Goal: Task Accomplishment & Management: Use online tool/utility

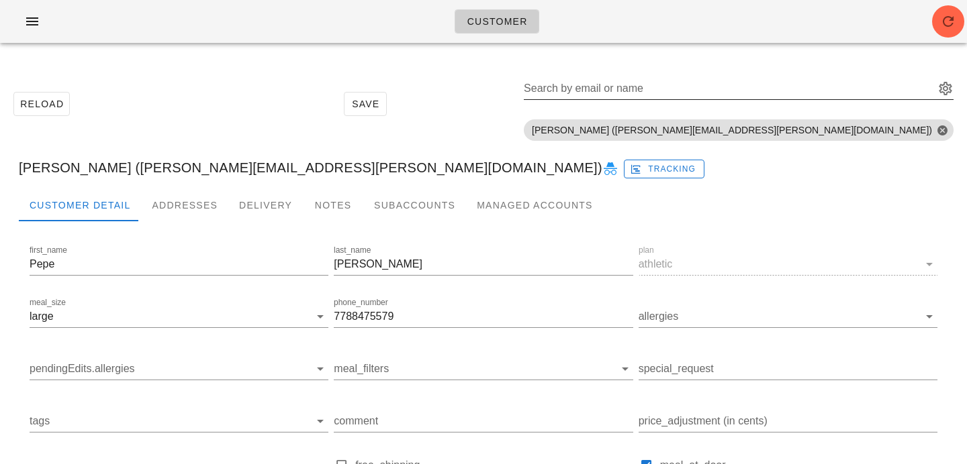
click at [837, 86] on div "Search by email or name" at bounding box center [728, 88] width 408 height 21
paste input "jan.brown@gmail.com"
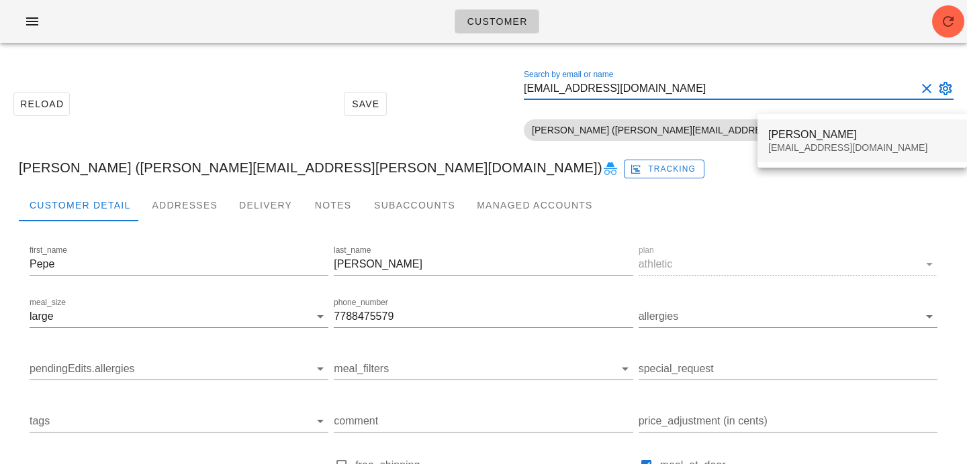
type input "jan.brown@gmail.com"
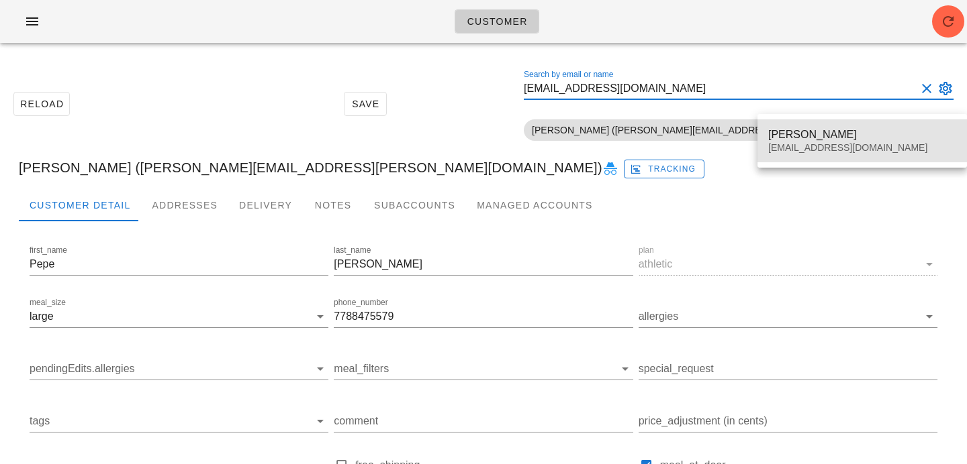
click at [803, 136] on div "Jan Brown" at bounding box center [862, 134] width 188 height 13
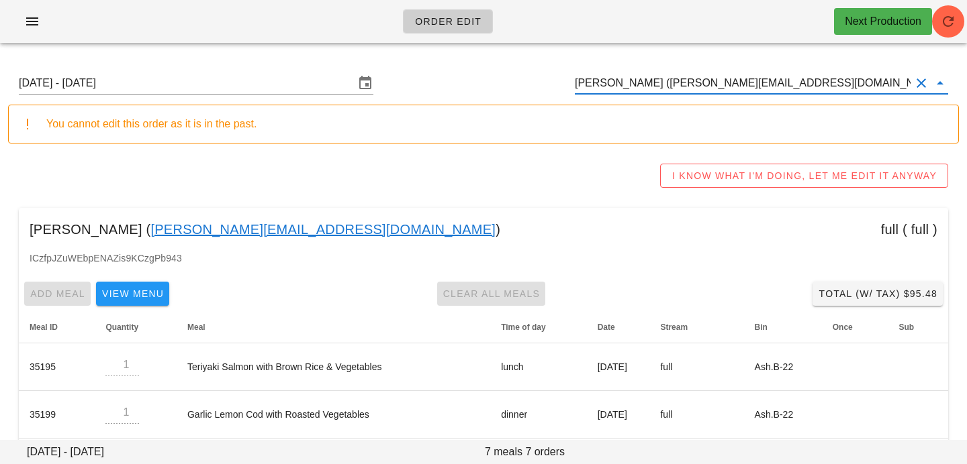
scroll to position [1, 0]
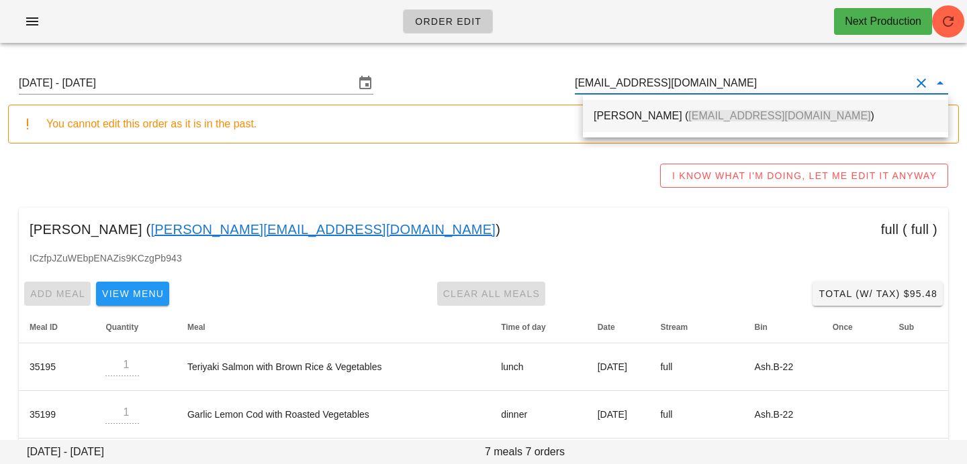
click at [699, 113] on span "[EMAIL_ADDRESS][DOMAIN_NAME]" at bounding box center [779, 115] width 182 height 11
type input "[PERSON_NAME] ([EMAIL_ADDRESS][DOMAIN_NAME])"
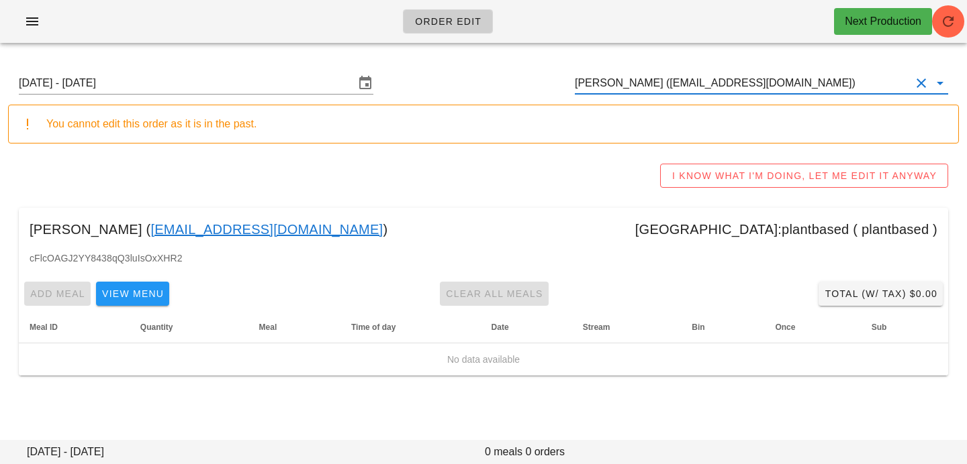
click at [966, 17] on div "Order Edit Next Production" at bounding box center [483, 21] width 967 height 43
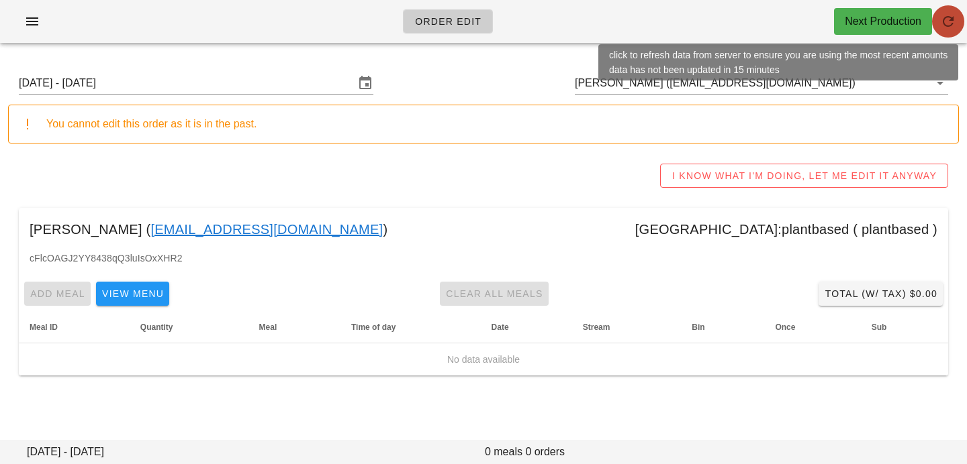
click at [950, 19] on icon "button" at bounding box center [948, 21] width 16 height 16
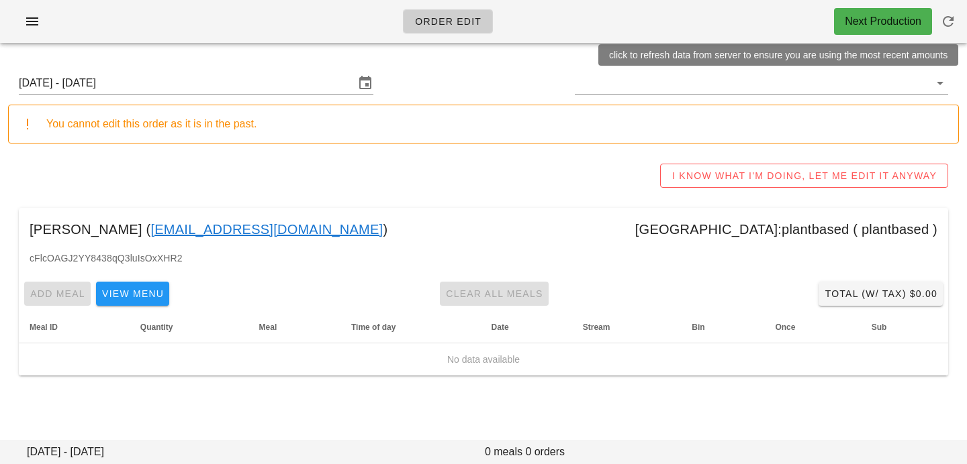
type input "[PERSON_NAME] ([EMAIL_ADDRESS][DOMAIN_NAME])"
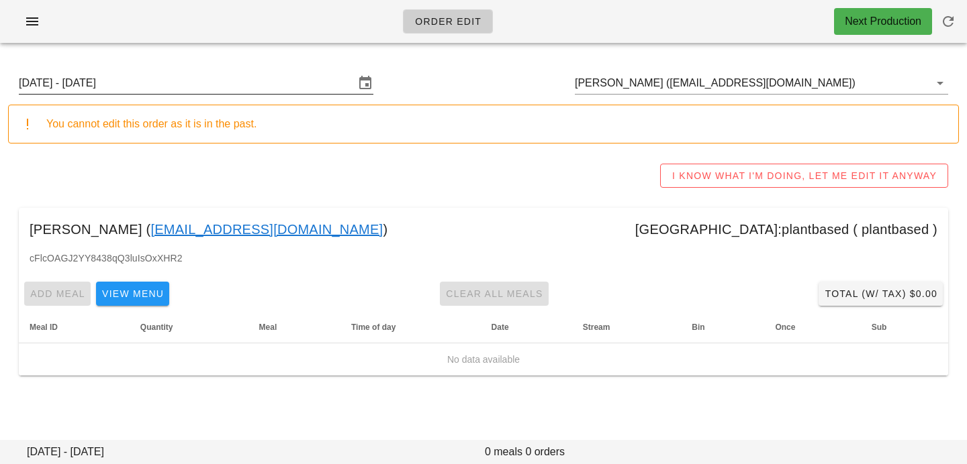
click at [341, 72] on input "[DATE] - [DATE]" at bounding box center [187, 82] width 336 height 21
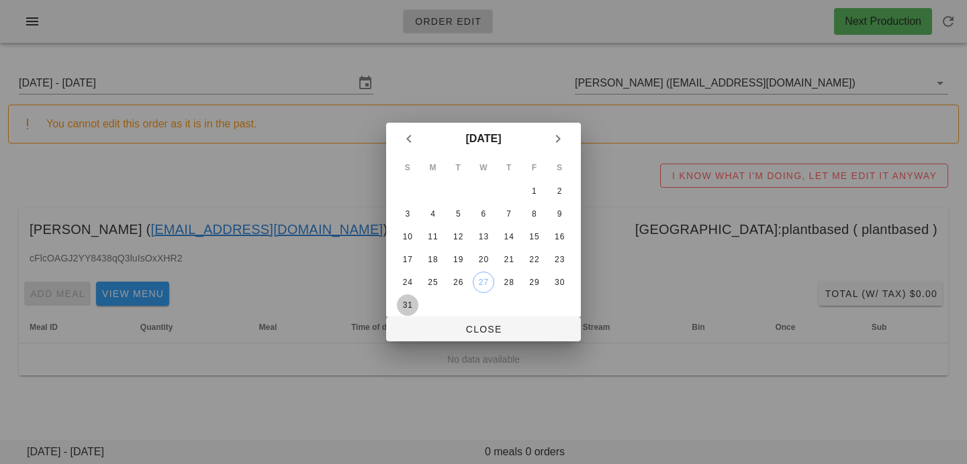
click at [408, 307] on div "31" at bounding box center [407, 305] width 21 height 9
click at [429, 335] on span "Close" at bounding box center [483, 329] width 173 height 11
type input "[DATE] - [DATE]"
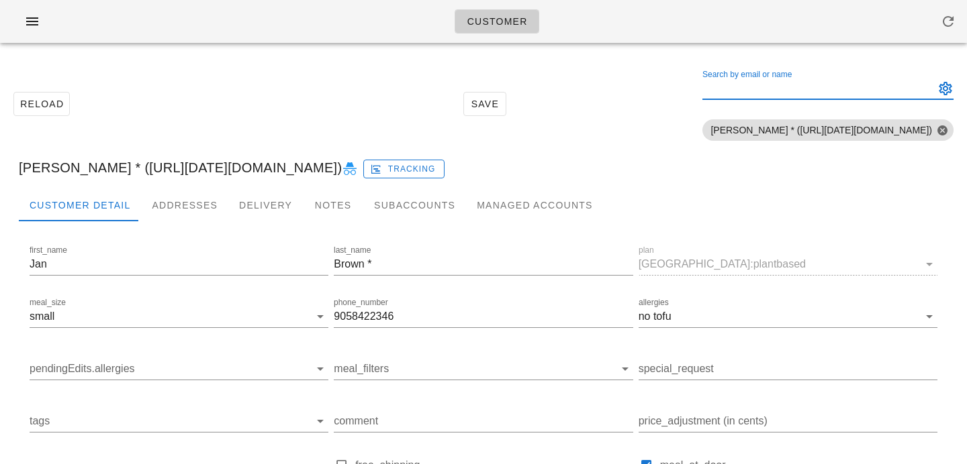
click at [771, 90] on input "Search by email or name" at bounding box center [817, 88] width 230 height 21
paste input "[EMAIL_ADDRESS][DOMAIN_NAME]"
type input "serenaribecca96@gmail.com"
drag, startPoint x: 825, startPoint y: 93, endPoint x: 626, endPoint y: 89, distance: 198.7
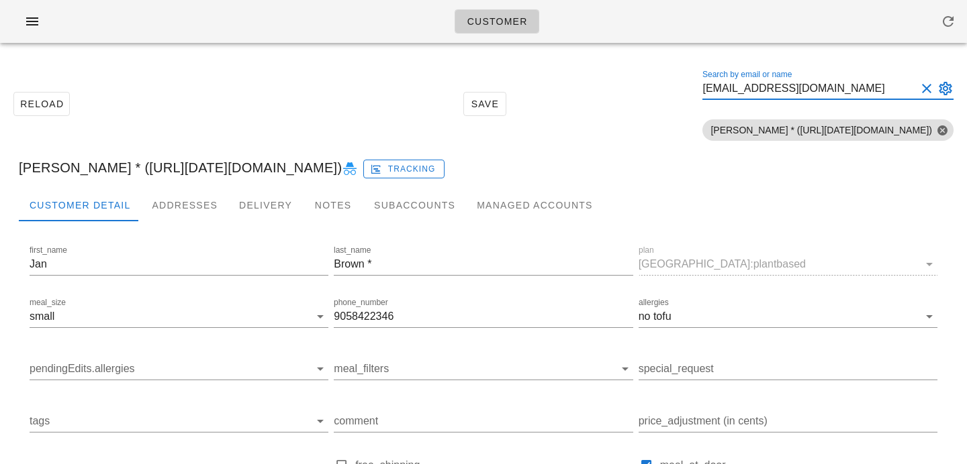
click at [628, 90] on div "Reload Save Search by email or name serenaribecca96@gmail.com Include deleted a…" at bounding box center [483, 104] width 950 height 85
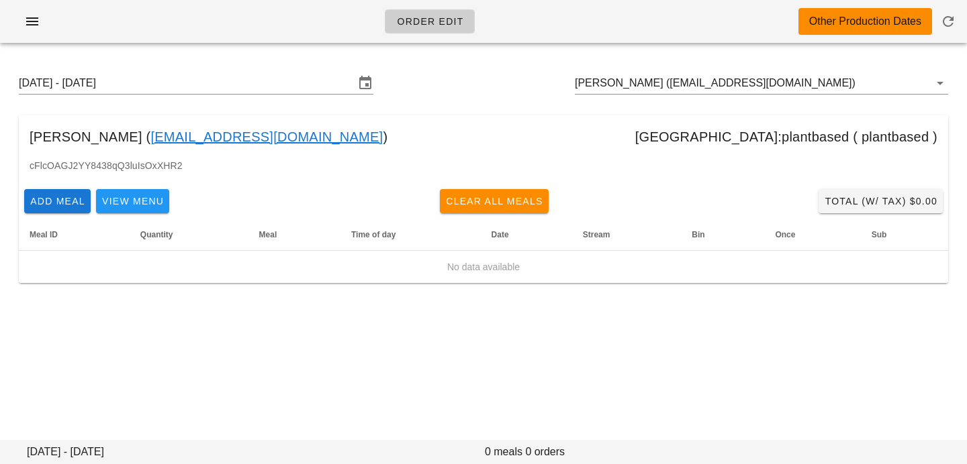
type input "[PERSON_NAME] * ([URL][DATE][DOMAIN_NAME])"
